Goal: Task Accomplishment & Management: Manage account settings

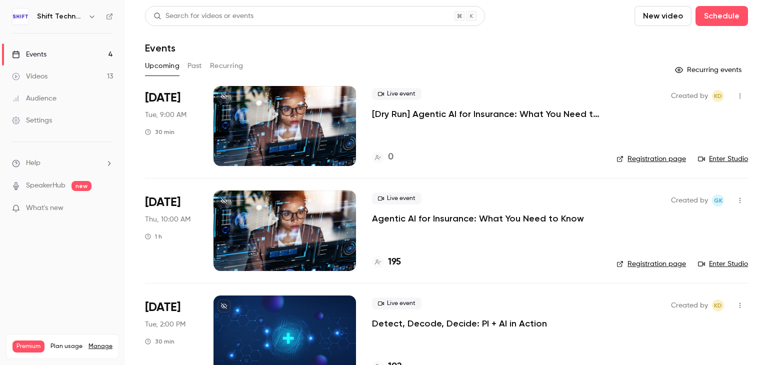
click at [42, 109] on link "Settings" at bounding box center [62, 120] width 125 height 22
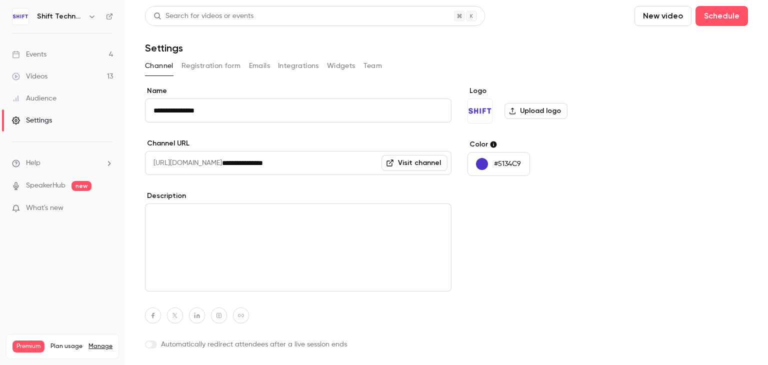
click at [44, 102] on div "Audience" at bounding box center [34, 98] width 44 height 10
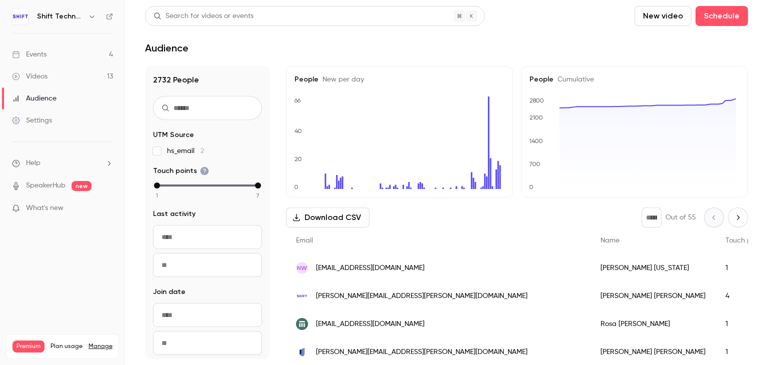
click at [50, 56] on link "Events 4" at bounding box center [62, 54] width 125 height 22
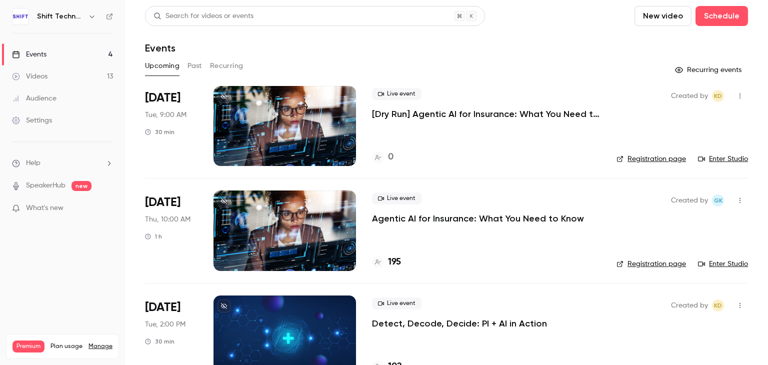
click at [431, 220] on p "Agentic AI for Insurance: What You Need to Know" at bounding box center [478, 218] width 212 height 12
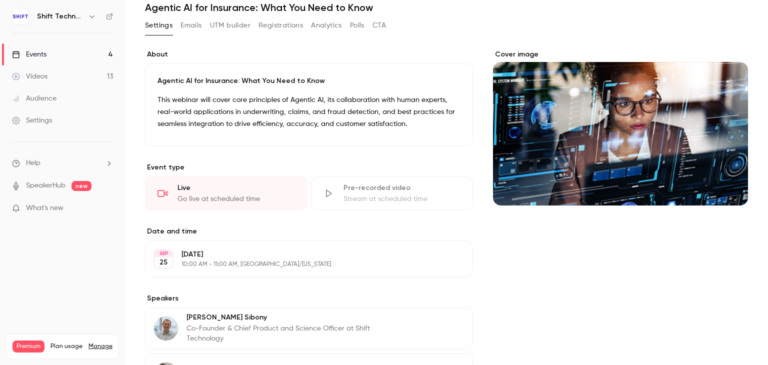
scroll to position [40, 0]
click at [197, 29] on button "Emails" at bounding box center [190, 25] width 21 height 16
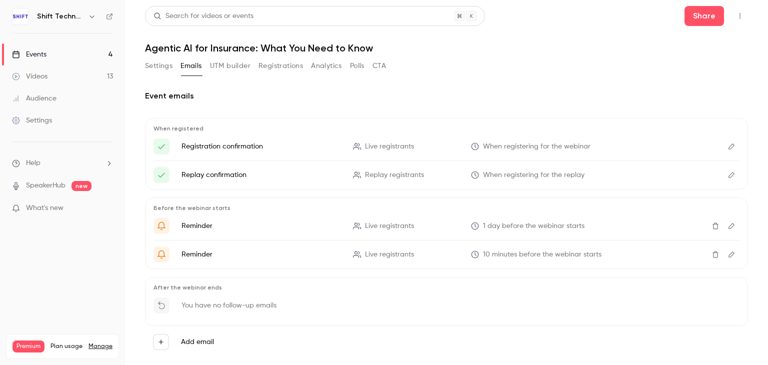
click at [283, 69] on button "Registrations" at bounding box center [280, 66] width 44 height 16
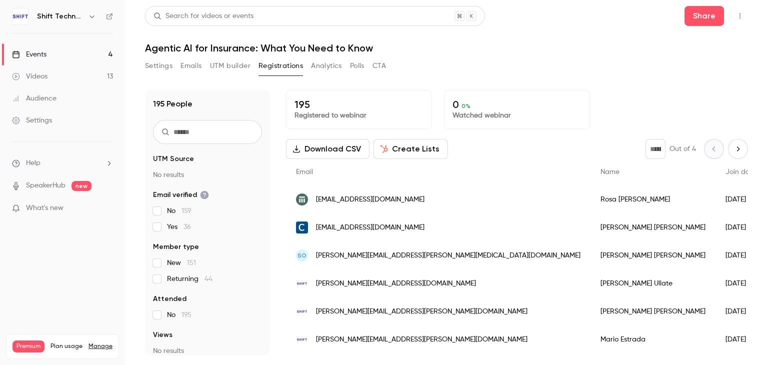
click at [156, 65] on button "Settings" at bounding box center [158, 66] width 27 height 16
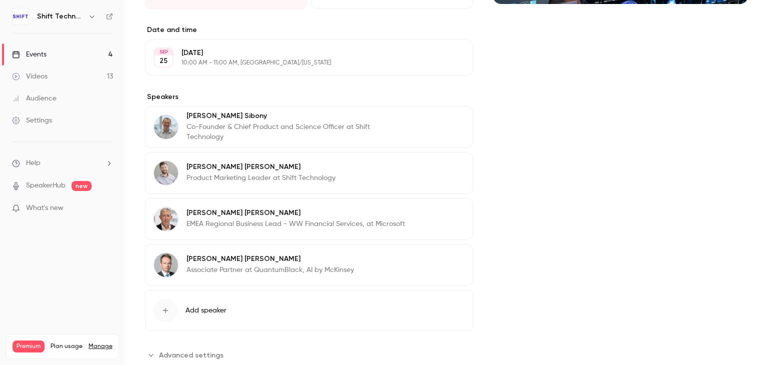
scroll to position [268, 0]
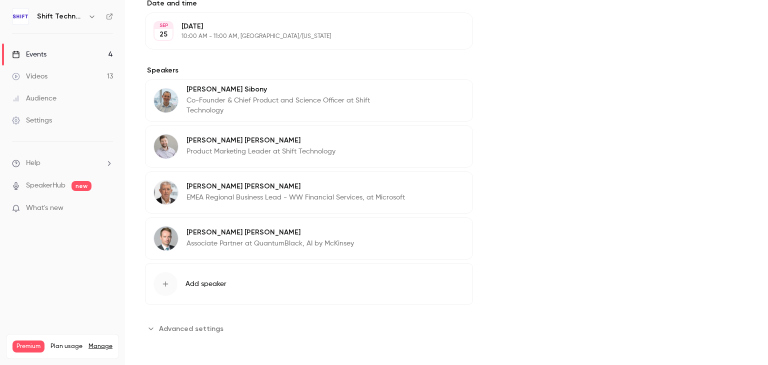
click at [192, 325] on span "Advanced settings" at bounding box center [191, 328] width 64 height 10
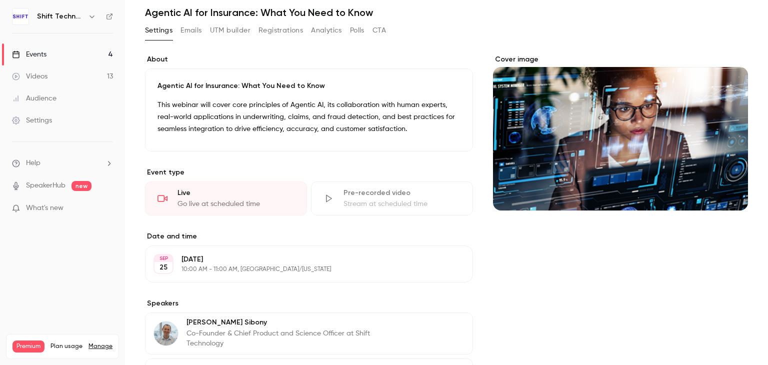
scroll to position [0, 0]
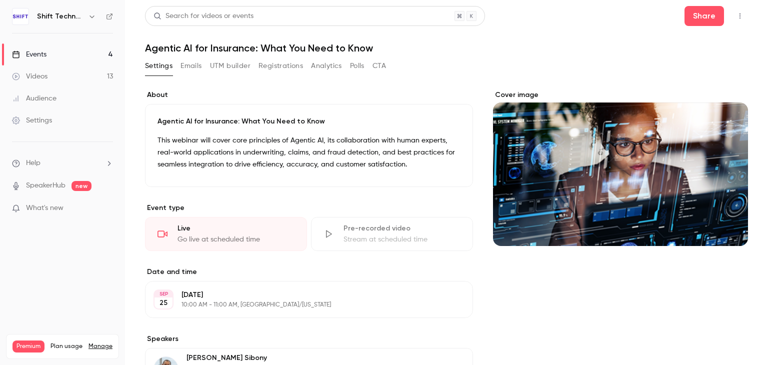
click at [197, 69] on button "Emails" at bounding box center [190, 66] width 21 height 16
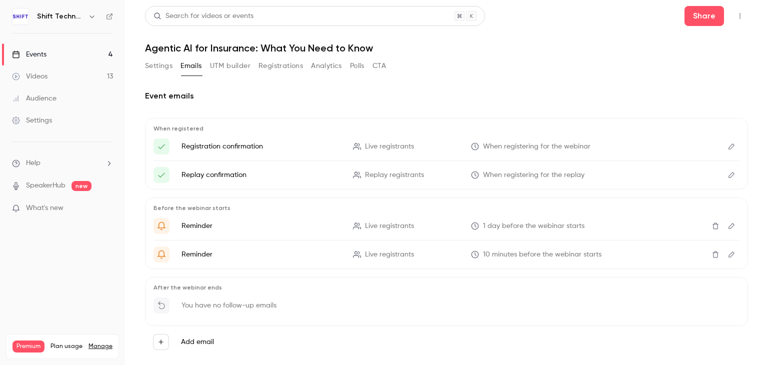
click at [280, 68] on button "Registrations" at bounding box center [280, 66] width 44 height 16
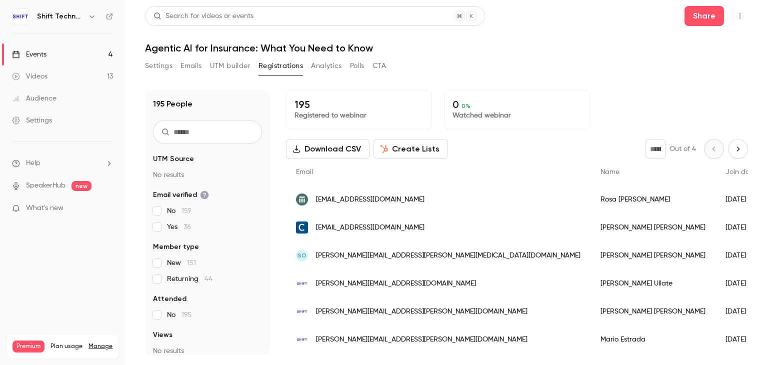
click at [224, 126] on input "text" at bounding box center [207, 132] width 109 height 24
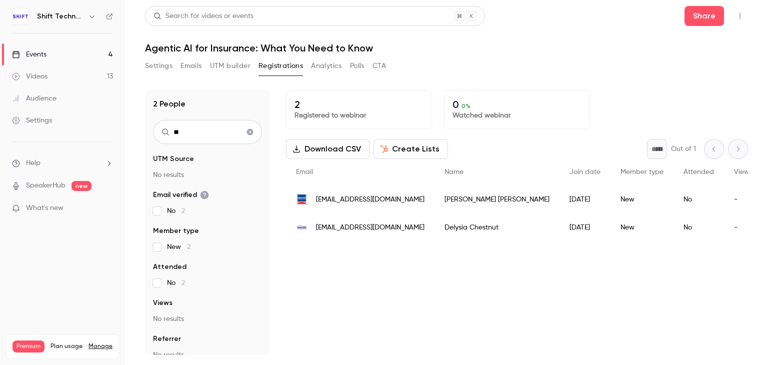
click at [216, 135] on input "**" at bounding box center [207, 132] width 109 height 24
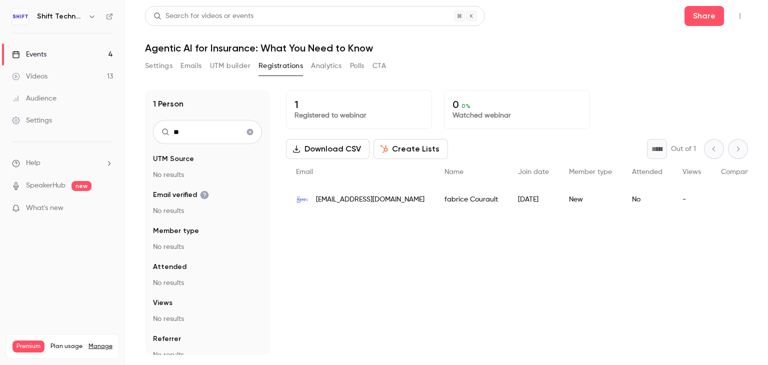
type input "*"
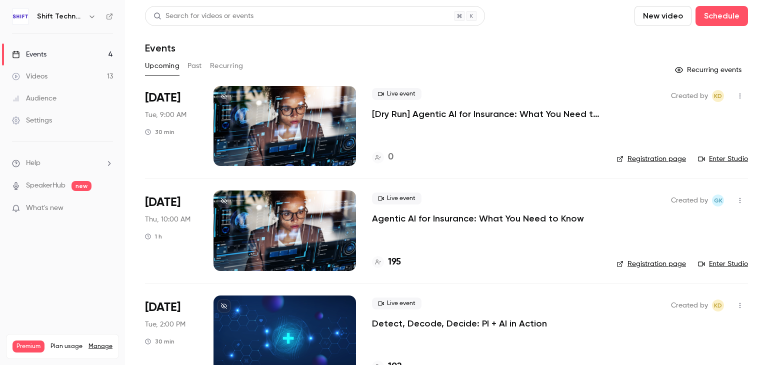
scroll to position [133, 0]
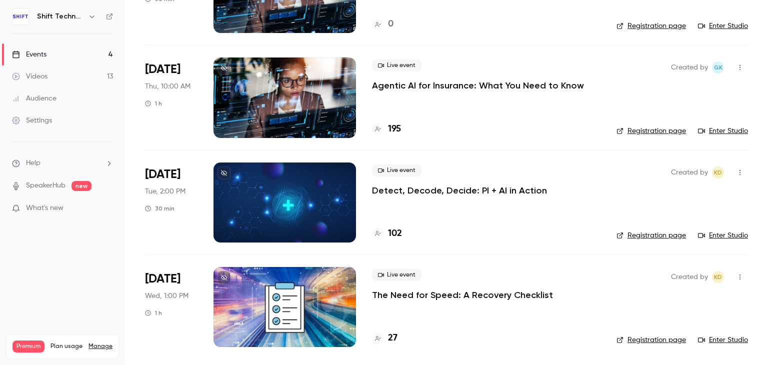
click at [426, 297] on p "The Need for Speed: A Recovery Checklist" at bounding box center [462, 295] width 181 height 12
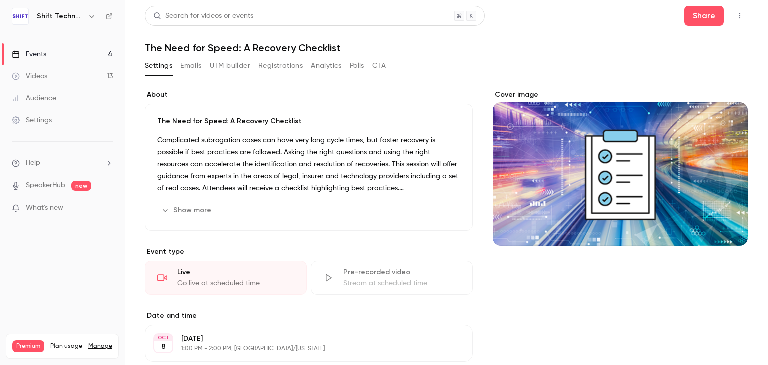
click at [193, 66] on button "Emails" at bounding box center [190, 66] width 21 height 16
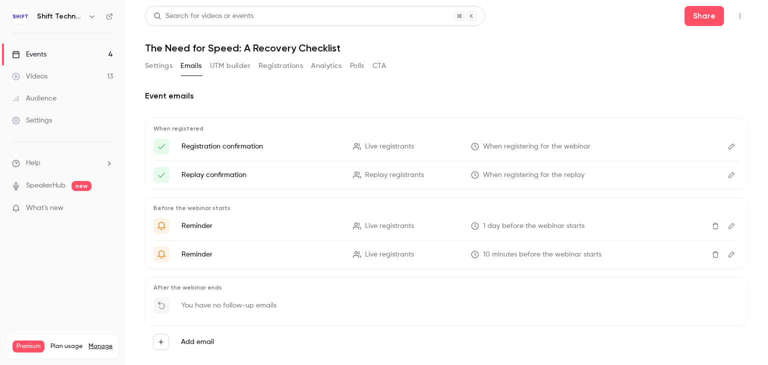
click at [276, 63] on button "Registrations" at bounding box center [280, 66] width 44 height 16
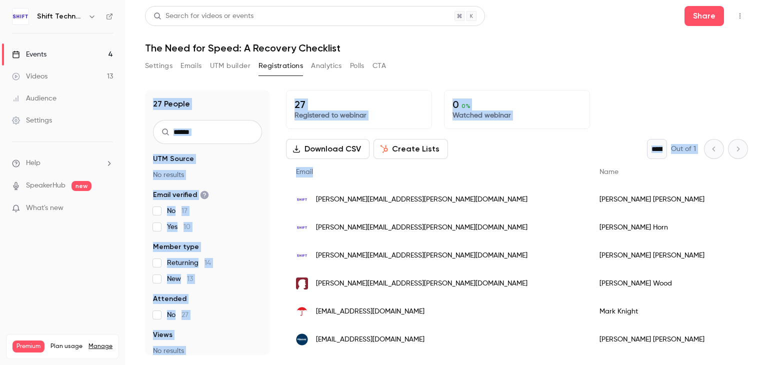
drag, startPoint x: 410, startPoint y: 169, endPoint x: 276, endPoint y: 68, distance: 167.8
click at [276, 68] on section "Settings Emails UTM builder Registrations Analytics Polls CTA 27 People UTM Sou…" at bounding box center [446, 206] width 603 height 297
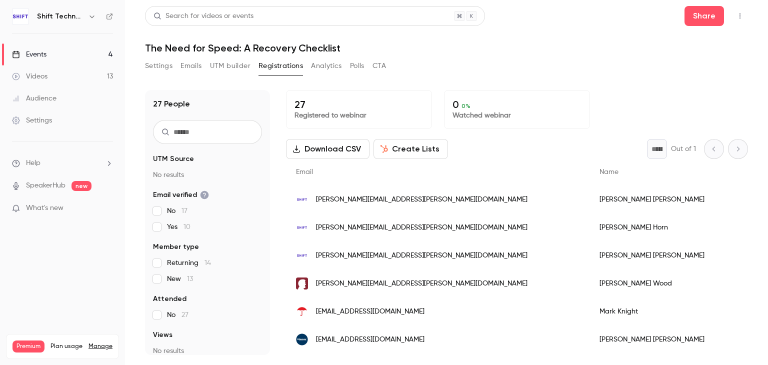
click at [553, 68] on div "Settings Emails UTM builder Registrations Analytics Polls CTA" at bounding box center [446, 68] width 603 height 20
click at [221, 131] on input "text" at bounding box center [207, 132] width 109 height 24
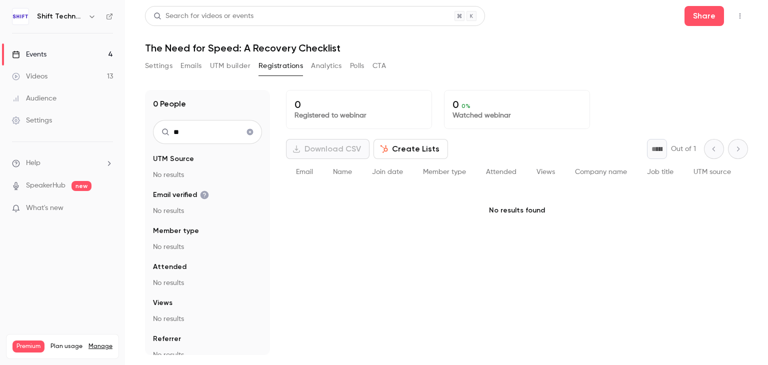
type input "*"
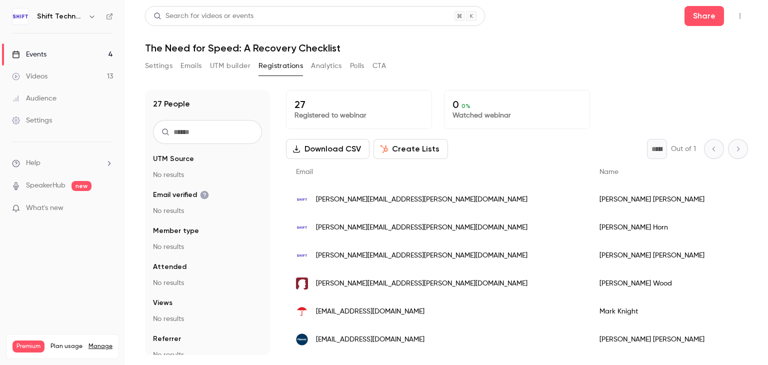
type input "*"
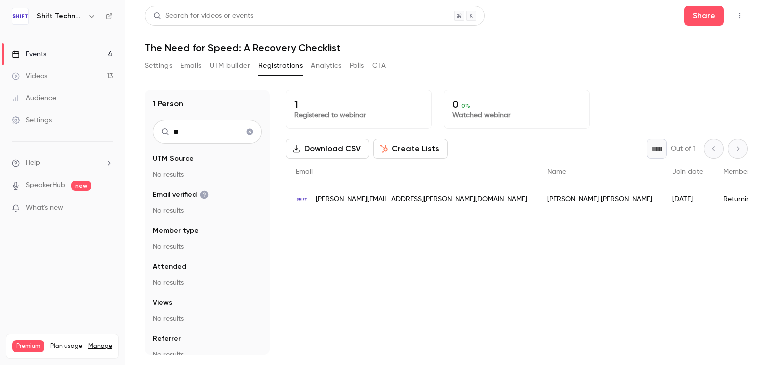
type input "*"
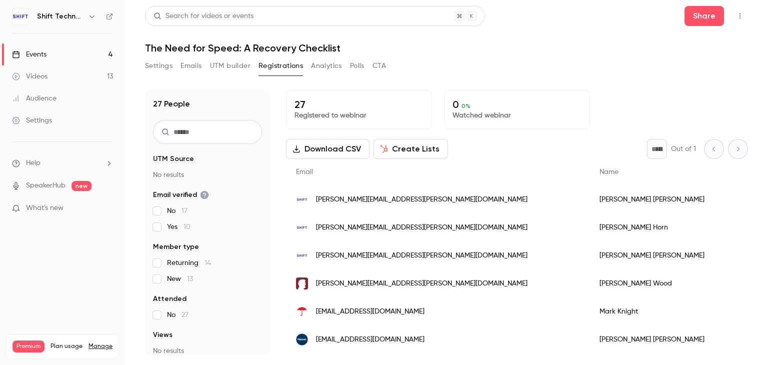
click at [157, 64] on button "Settings" at bounding box center [158, 66] width 27 height 16
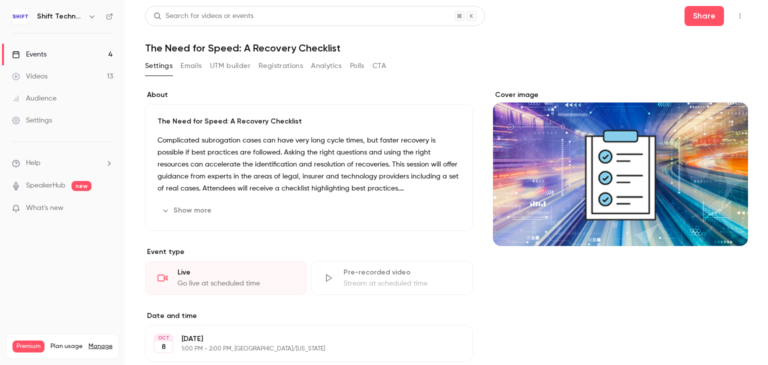
click at [196, 67] on button "Emails" at bounding box center [190, 66] width 21 height 16
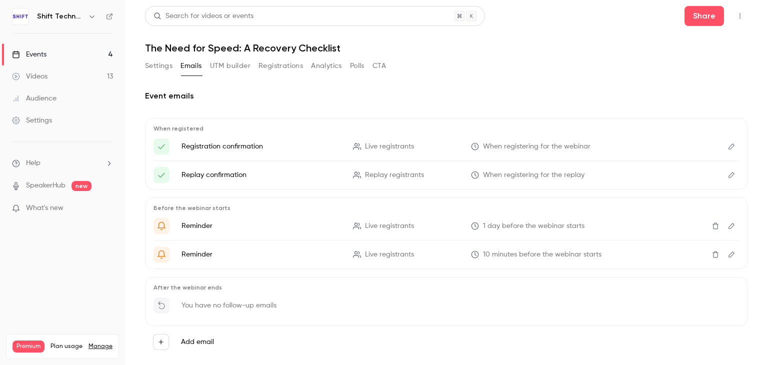
scroll to position [18, 0]
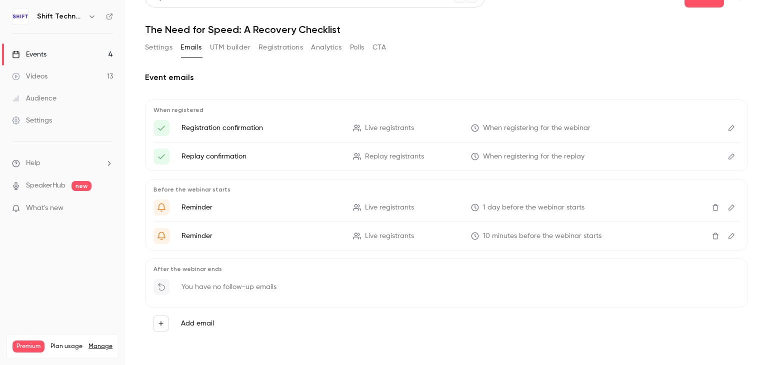
click at [227, 48] on button "UTM builder" at bounding box center [230, 47] width 40 height 16
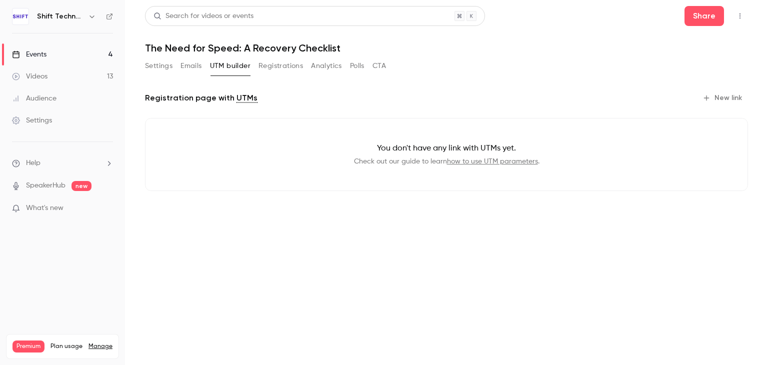
click at [288, 69] on button "Registrations" at bounding box center [280, 66] width 44 height 16
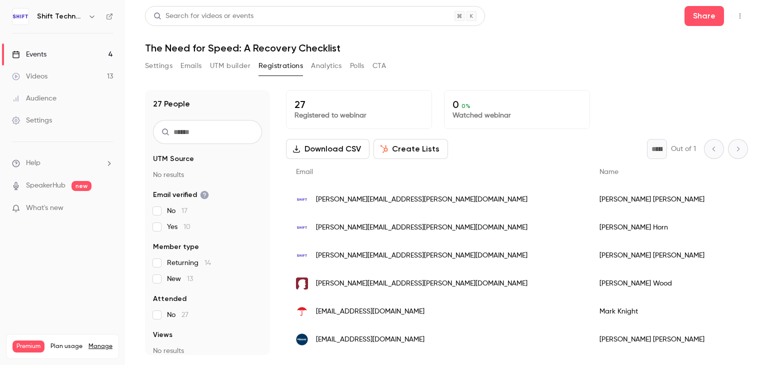
click at [335, 70] on button "Analytics" at bounding box center [326, 66] width 31 height 16
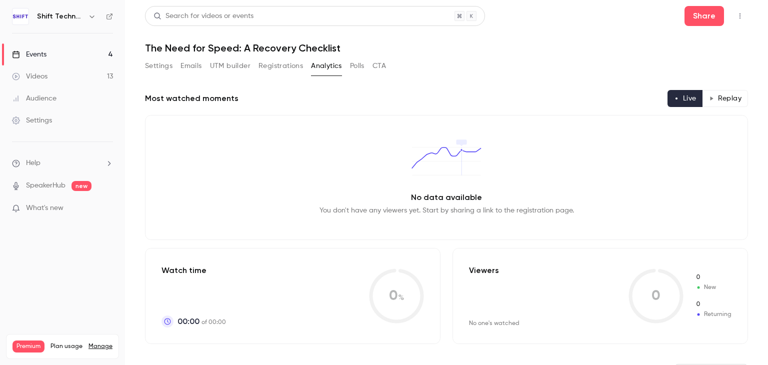
click at [154, 67] on button "Settings" at bounding box center [158, 66] width 27 height 16
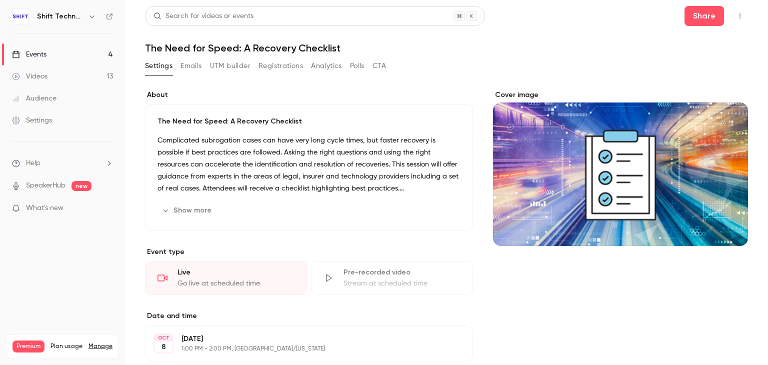
click at [282, 66] on button "Registrations" at bounding box center [280, 66] width 44 height 16
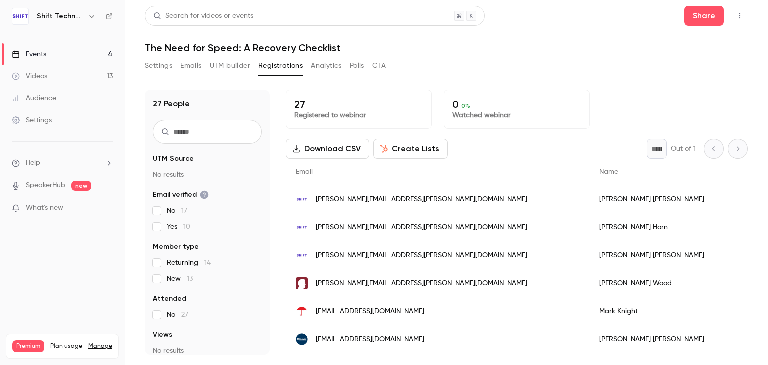
click at [161, 69] on button "Settings" at bounding box center [158, 66] width 27 height 16
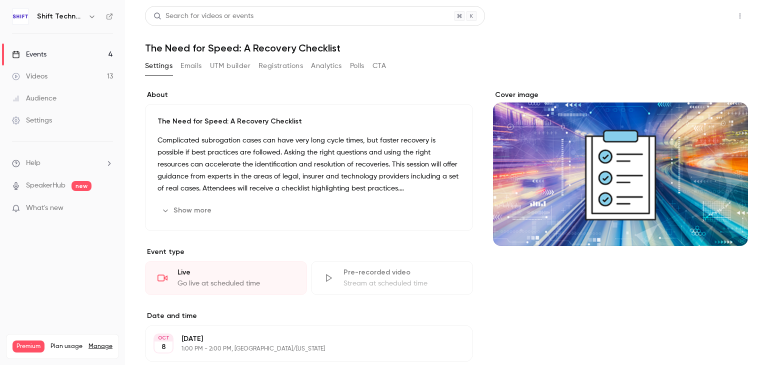
click at [695, 16] on button "Share" at bounding box center [703, 16] width 39 height 20
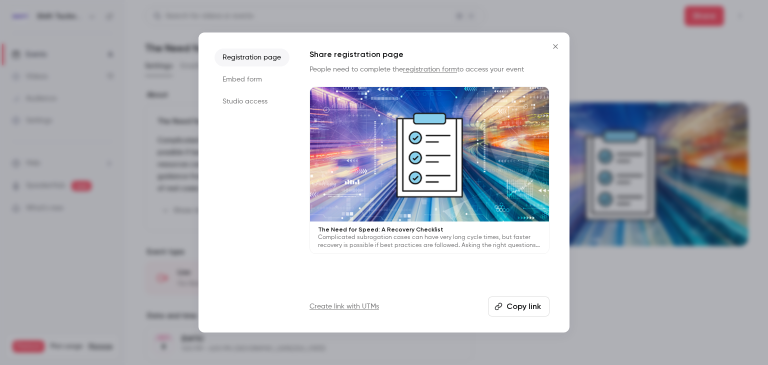
click at [256, 57] on li "Registration page" at bounding box center [251, 57] width 75 height 18
click at [521, 302] on button "Copy link" at bounding box center [518, 306] width 61 height 20
click at [552, 49] on icon "Close" at bounding box center [555, 46] width 12 height 8
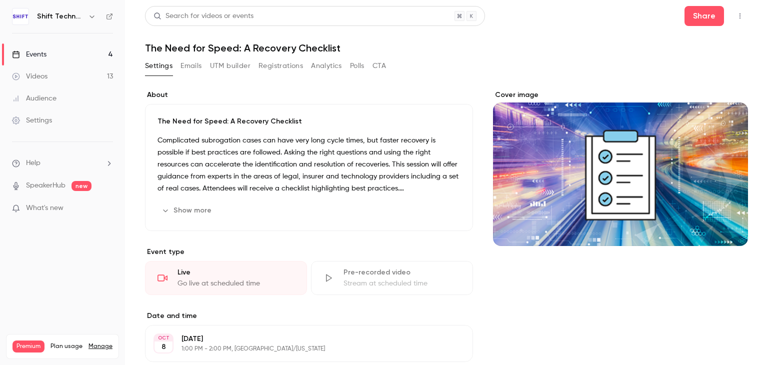
click at [266, 71] on button "Registrations" at bounding box center [280, 66] width 44 height 16
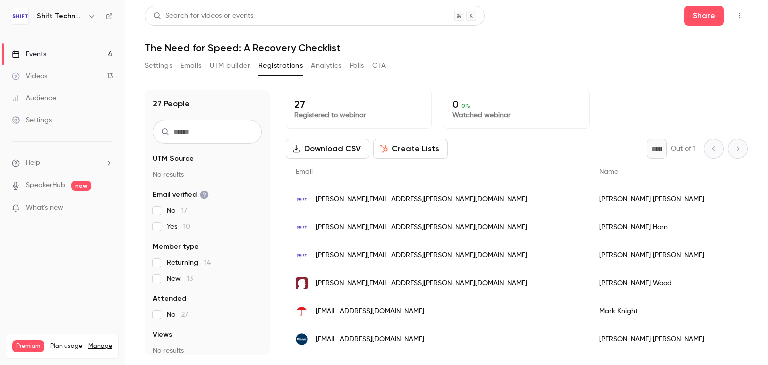
click at [189, 128] on input "text" at bounding box center [207, 132] width 109 height 24
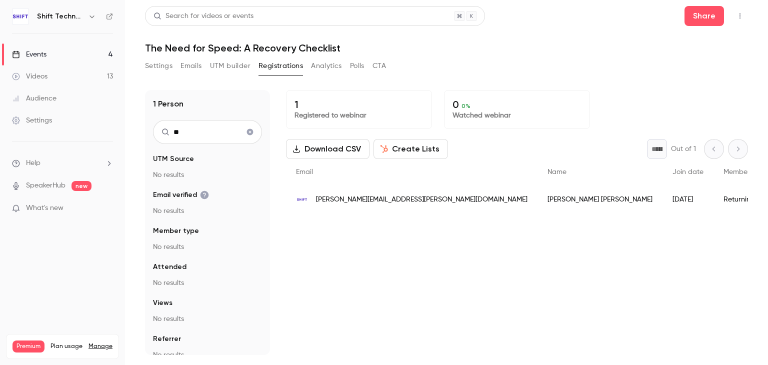
type input "*"
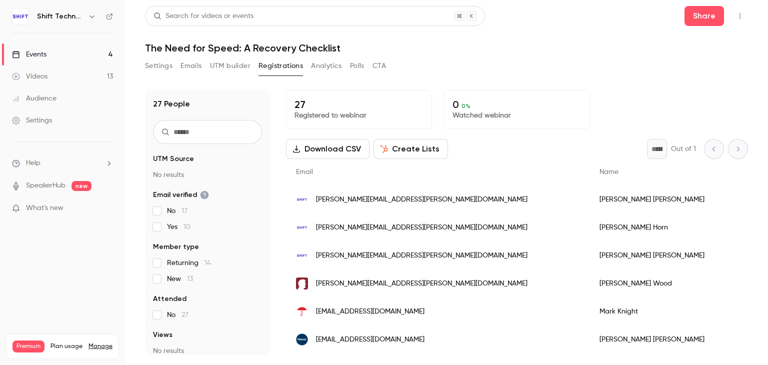
click at [189, 128] on input "text" at bounding box center [207, 132] width 109 height 24
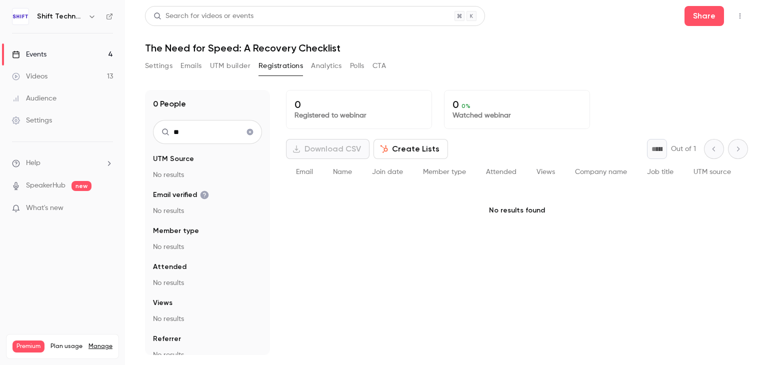
type input "*"
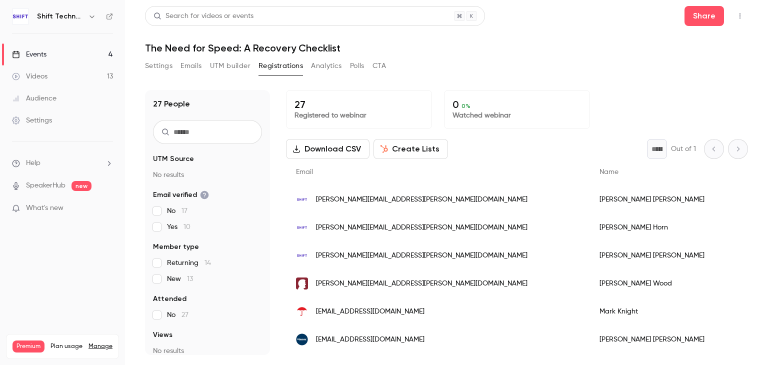
click at [38, 52] on div "Events" at bounding box center [29, 54] width 34 height 10
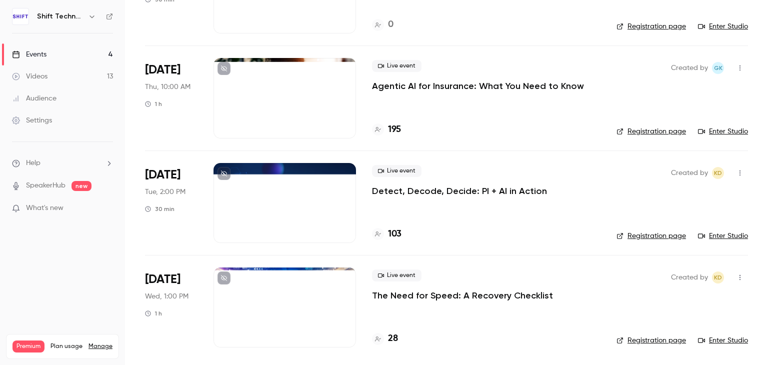
scroll to position [133, 0]
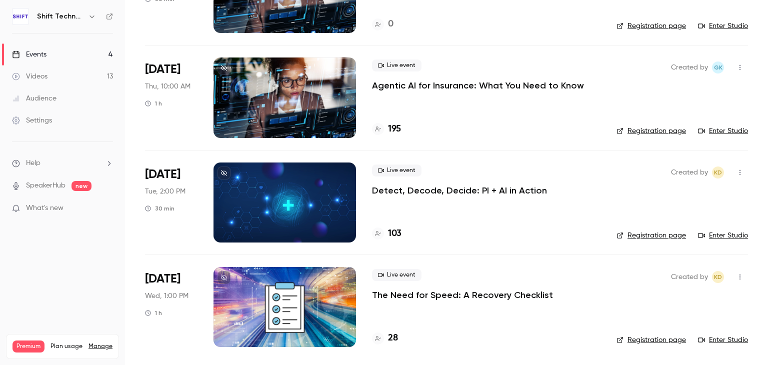
click at [417, 295] on p "The Need for Speed: A Recovery Checklist" at bounding box center [462, 295] width 181 height 12
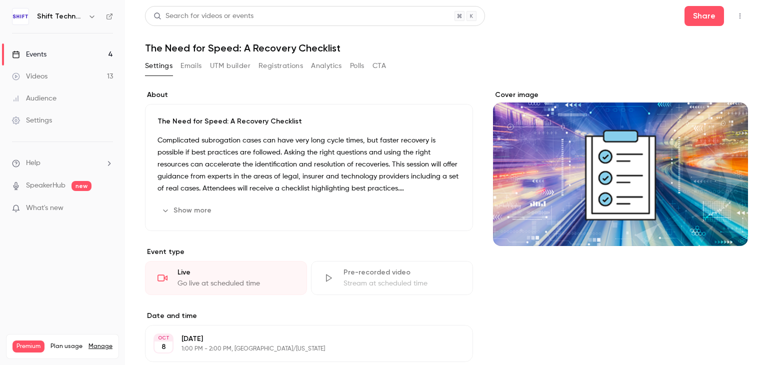
scroll to position [221, 0]
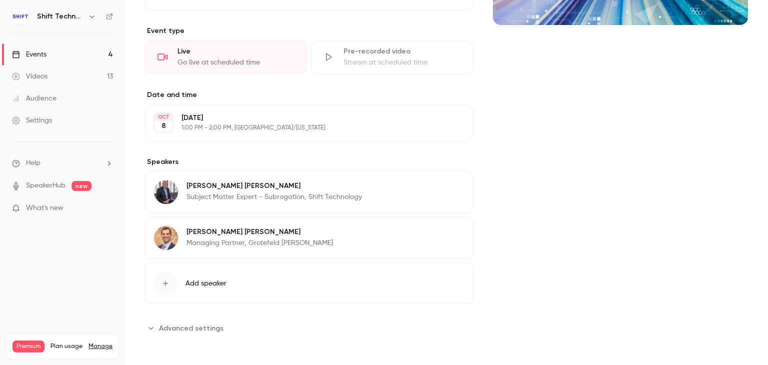
click at [190, 328] on span "Advanced settings" at bounding box center [191, 328] width 64 height 10
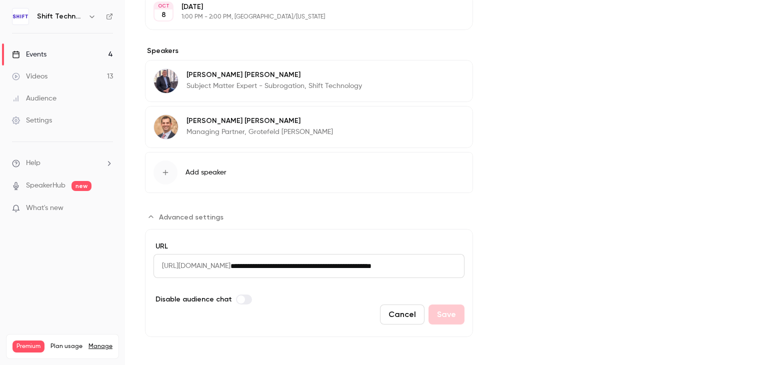
scroll to position [0, 0]
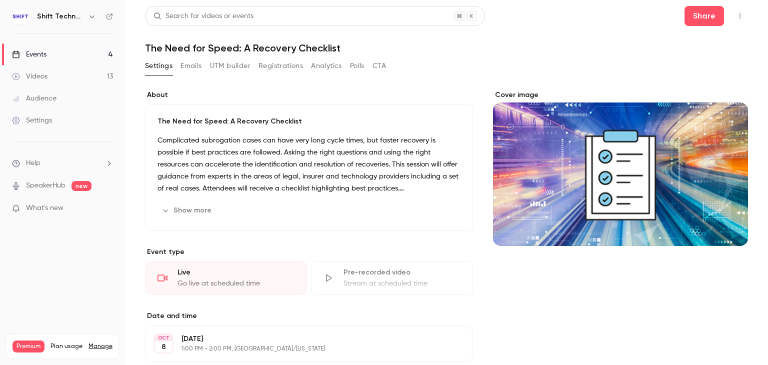
click at [278, 67] on button "Registrations" at bounding box center [280, 66] width 44 height 16
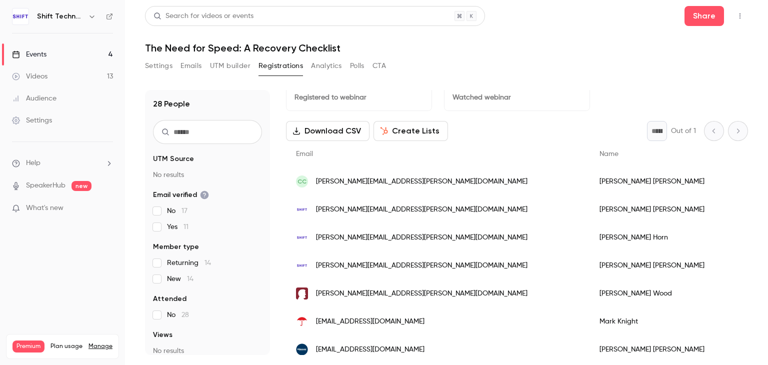
scroll to position [17, 0]
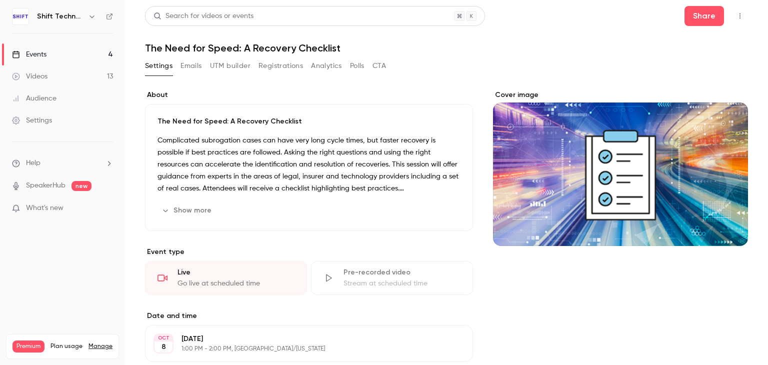
click at [44, 54] on div "Events" at bounding box center [29, 54] width 34 height 10
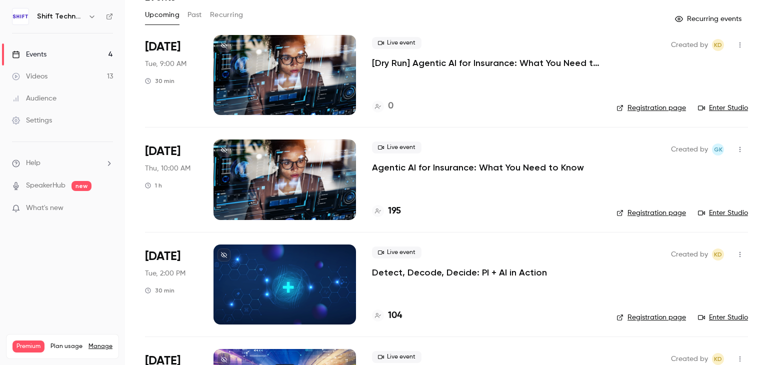
scroll to position [52, 0]
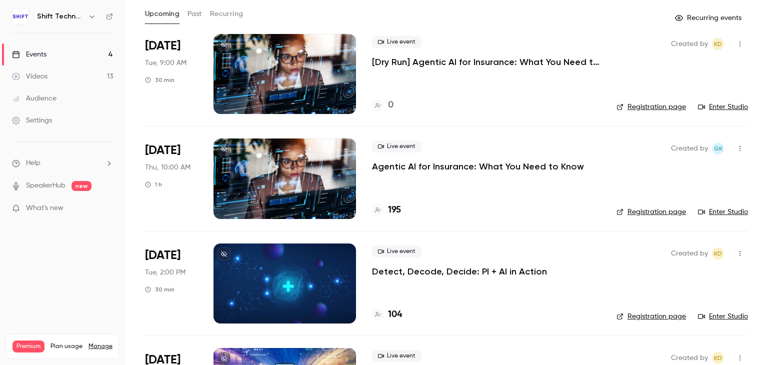
click at [449, 162] on p "Agentic AI for Insurance: What You Need to Know" at bounding box center [478, 166] width 212 height 12
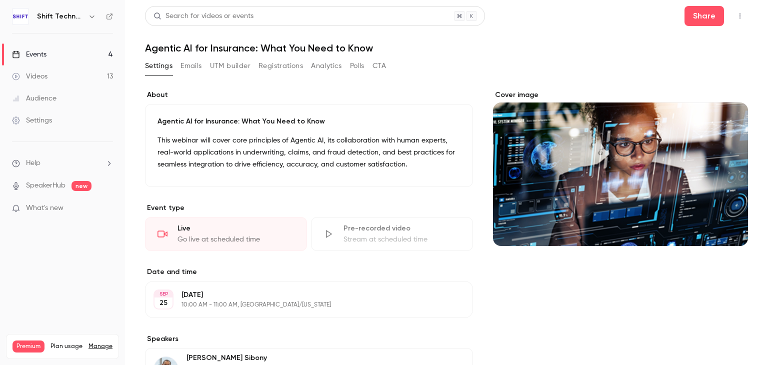
click at [287, 68] on button "Registrations" at bounding box center [280, 66] width 44 height 16
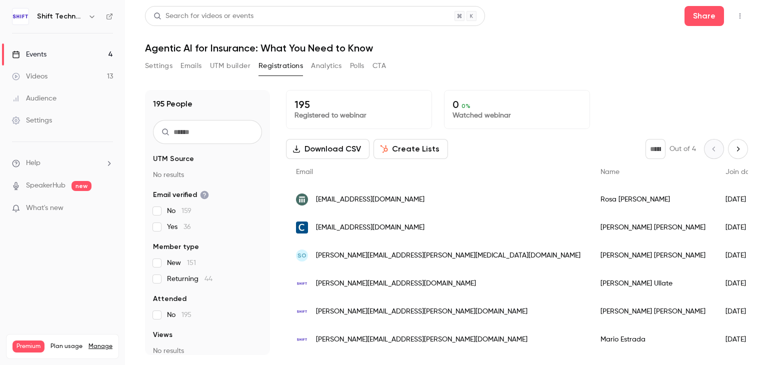
click at [202, 131] on input "text" at bounding box center [207, 132] width 109 height 24
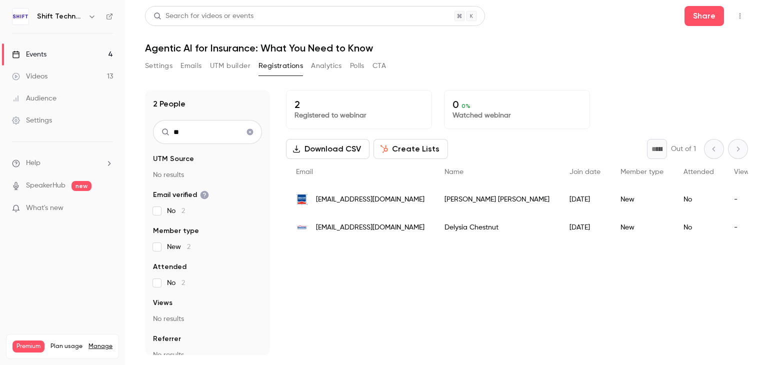
type input "**"
click at [334, 225] on span "[EMAIL_ADDRESS][DOMAIN_NAME]" at bounding box center [370, 227] width 108 height 10
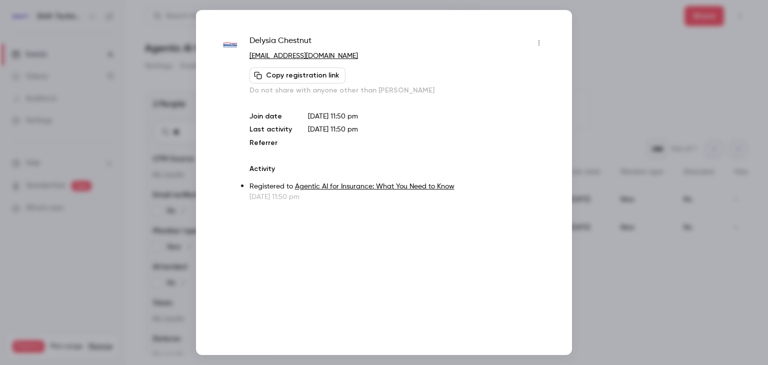
click at [588, 54] on div at bounding box center [384, 182] width 768 height 365
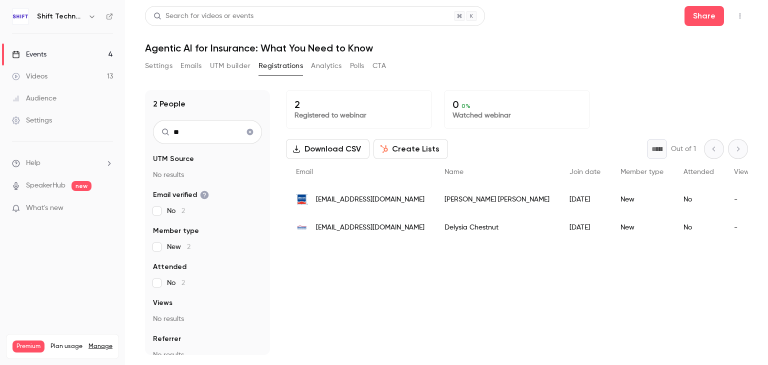
click at [157, 59] on button "Settings" at bounding box center [158, 66] width 27 height 16
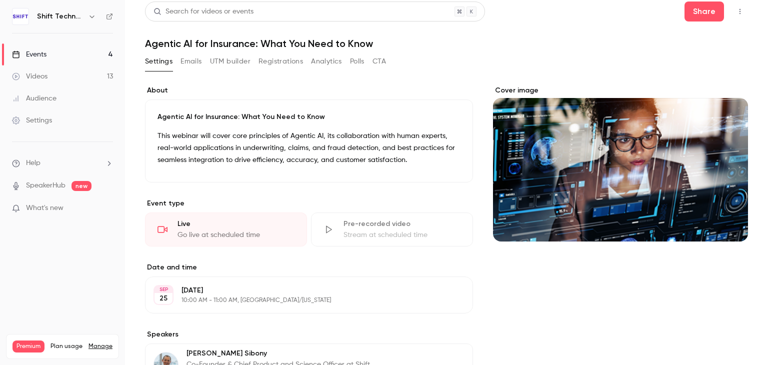
scroll to position [2, 0]
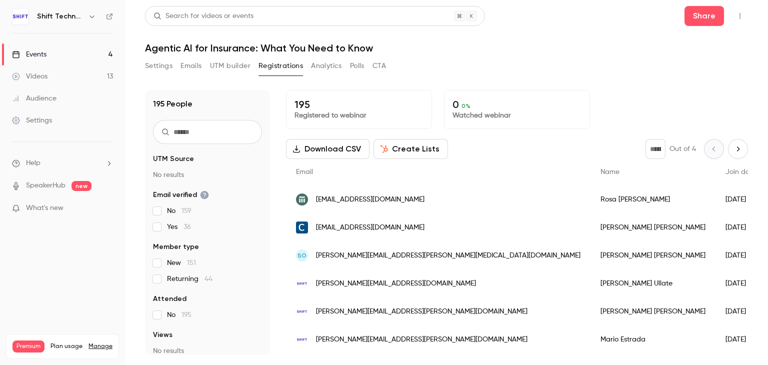
click at [260, 184] on div "195 People UTM Source No results Email verified No 159 Yes 36 Member type New 1…" at bounding box center [207, 222] width 125 height 265
click at [280, 108] on div "195 People UTM Source No results Email verified No 159 Yes 36 Member type New 1…" at bounding box center [446, 222] width 603 height 265
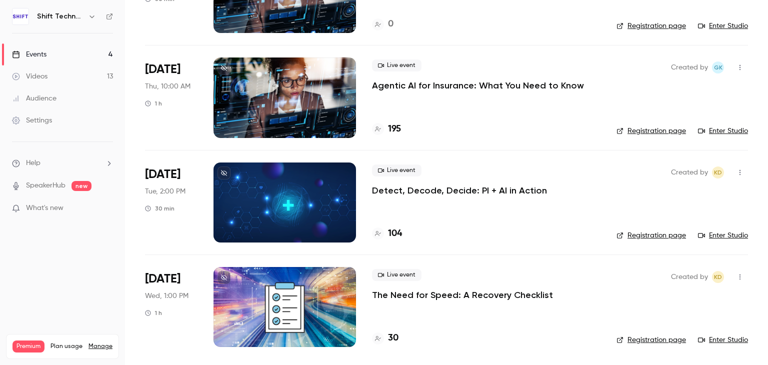
scroll to position [132, 0]
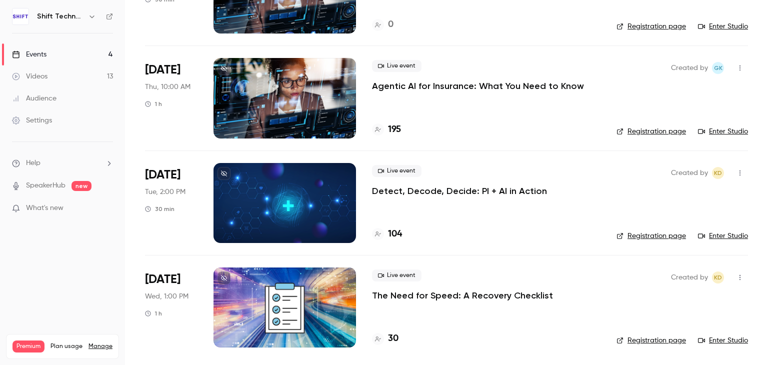
click at [423, 292] on p "The Need for Speed: A Recovery Checklist" at bounding box center [462, 295] width 181 height 12
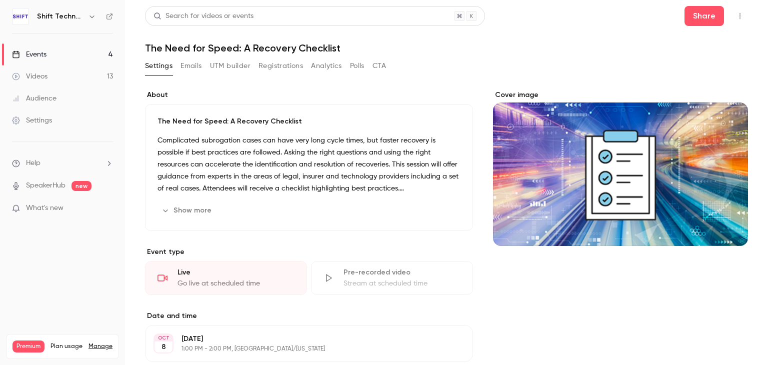
click at [278, 67] on button "Registrations" at bounding box center [280, 66] width 44 height 16
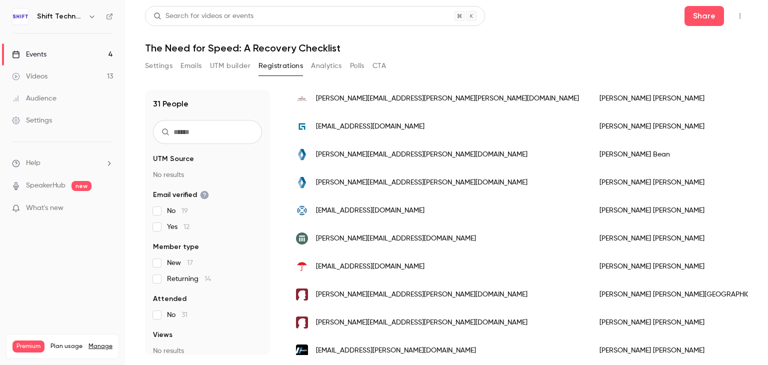
scroll to position [465, 0]
click at [50, 75] on link "Videos 13" at bounding box center [62, 76] width 125 height 22
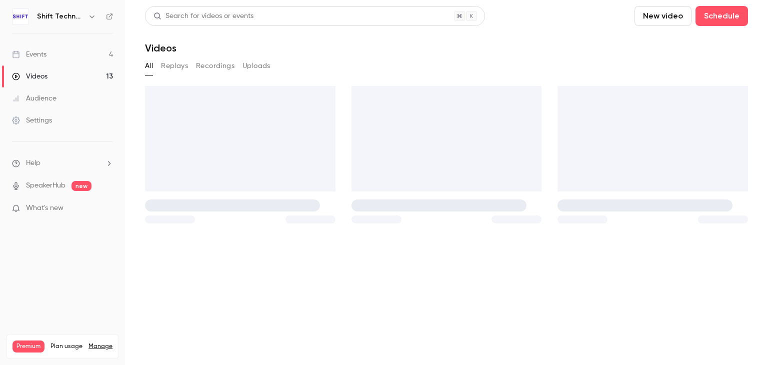
click at [42, 57] on div "Events" at bounding box center [29, 54] width 34 height 10
